Goal: Task Accomplishment & Management: Manage account settings

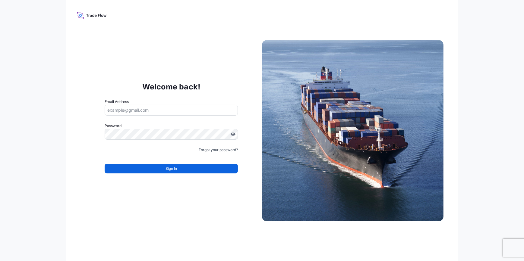
click at [89, 13] on icon at bounding box center [92, 15] width 30 height 9
click at [78, 15] on icon at bounding box center [81, 16] width 6 height 5
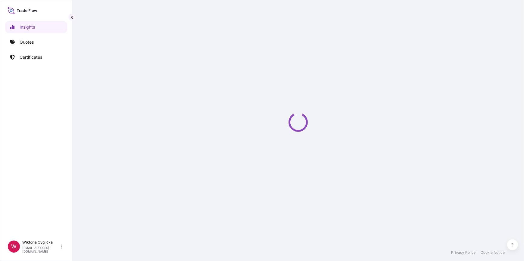
select select "2025"
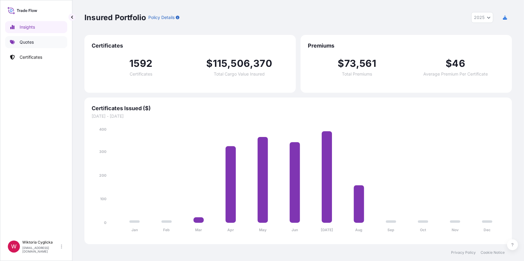
click at [48, 46] on link "Quotes" at bounding box center [36, 42] width 62 height 12
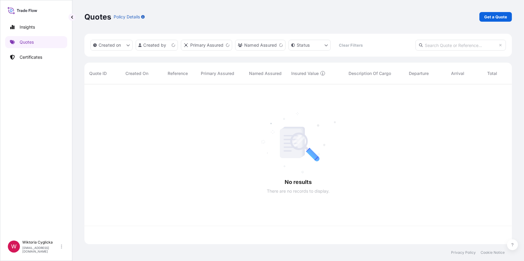
scroll to position [159, 423]
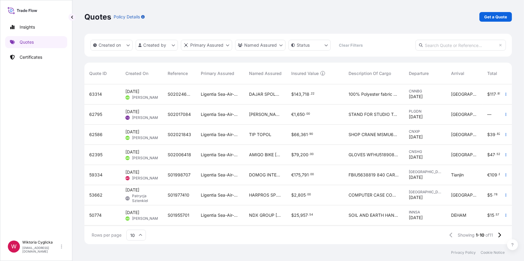
click at [450, 44] on input "text" at bounding box center [460, 45] width 90 height 11
paste input "S02027000"
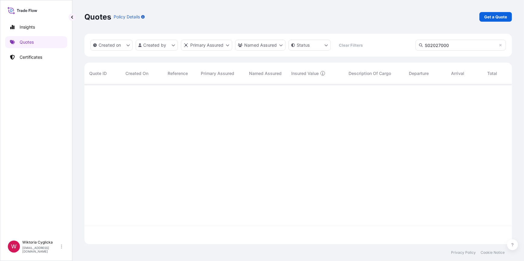
type input "S02027000"
click at [37, 63] on div "Insights Quotes Certificates" at bounding box center [36, 127] width 62 height 222
click at [36, 56] on p "Certificates" at bounding box center [31, 57] width 23 height 6
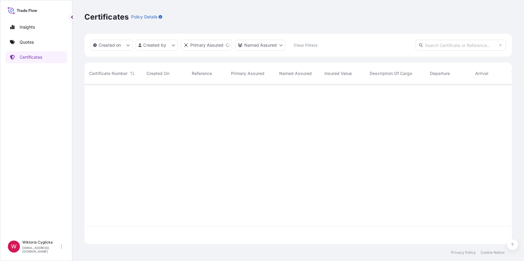
scroll to position [159, 423]
click at [433, 47] on input "text" at bounding box center [460, 45] width 90 height 11
paste input "S02027000"
type input "S02027000"
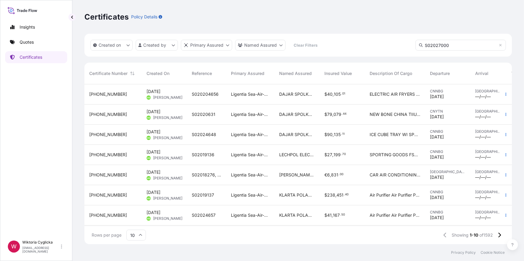
click at [449, 43] on input "S02027000" at bounding box center [460, 45] width 90 height 11
drag, startPoint x: 419, startPoint y: 46, endPoint x: 390, endPoint y: 46, distance: 28.3
click at [390, 46] on div "Created on Created by Primary Assured Named Assured Clear Filters S02027000" at bounding box center [297, 45] width 427 height 23
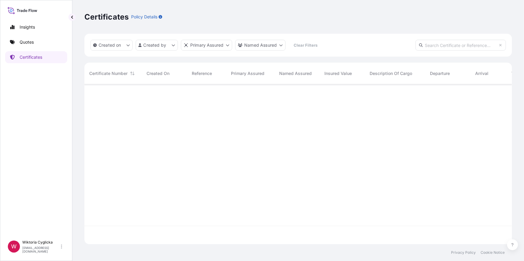
click at [446, 36] on div "Created on Created by Primary Assured Named Assured Clear Filters" at bounding box center [297, 45] width 427 height 23
click at [441, 45] on input "text" at bounding box center [460, 45] width 90 height 11
paste input "S02027000"
type input "S02027000"
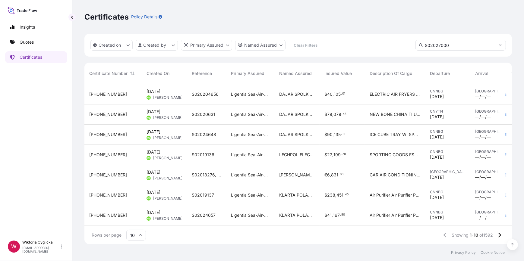
drag, startPoint x: 457, startPoint y: 44, endPoint x: 401, endPoint y: 45, distance: 56.3
click at [401, 45] on div "Created on Created by Primary Assured Named Assured Clear Filters S02027000" at bounding box center [297, 45] width 427 height 23
click at [453, 46] on input "S02027000" at bounding box center [460, 45] width 90 height 11
click at [500, 45] on icon at bounding box center [500, 45] width 2 height 2
click at [472, 45] on input "text" at bounding box center [460, 45] width 90 height 11
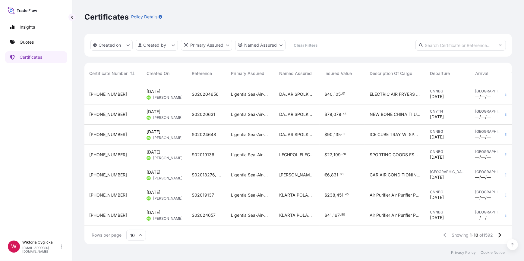
paste input "S02027000"
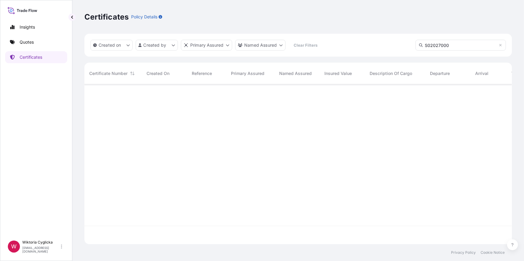
type input "S02027000"
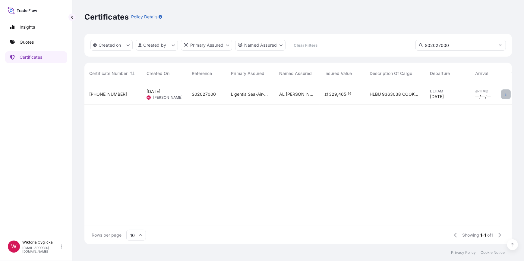
click at [502, 95] on button "button" at bounding box center [506, 94] width 10 height 10
click at [390, 94] on span "HLBU 9363038 COOKED AND FROZEN ROAST STYLE CHICKEN WINGS NET WEIGHT 17940 KG GR…" at bounding box center [394, 94] width 51 height 6
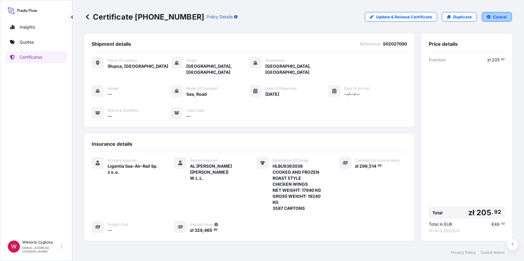
click at [499, 17] on p "Cancel" at bounding box center [500, 17] width 14 height 6
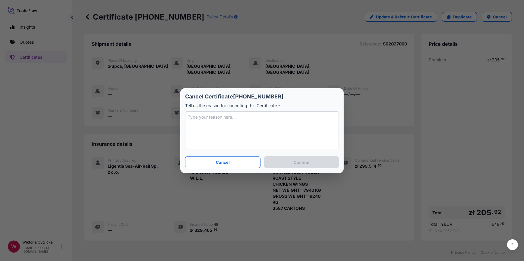
click at [254, 129] on textarea at bounding box center [262, 130] width 154 height 39
click at [236, 121] on textarea at bounding box center [262, 130] width 154 height 39
paste textarea "The client has canceled insurance."
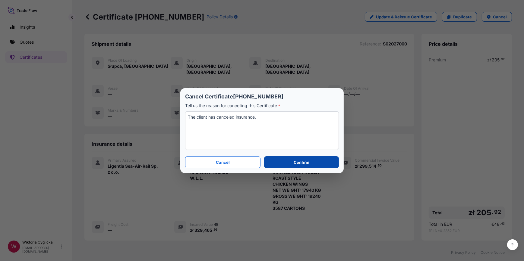
type textarea "The client has canceled insurance."
click at [297, 166] on button "Confirm" at bounding box center [301, 162] width 75 height 12
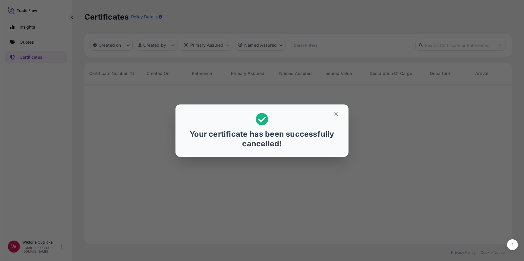
scroll to position [159, 423]
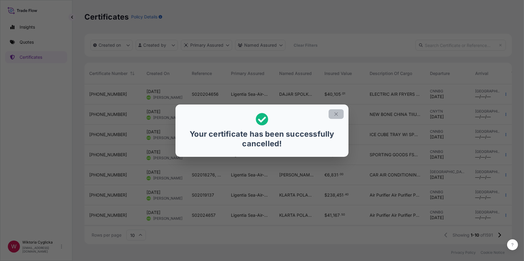
click at [336, 112] on icon "button" at bounding box center [335, 113] width 5 height 5
